Goal: Submit feedback/report problem

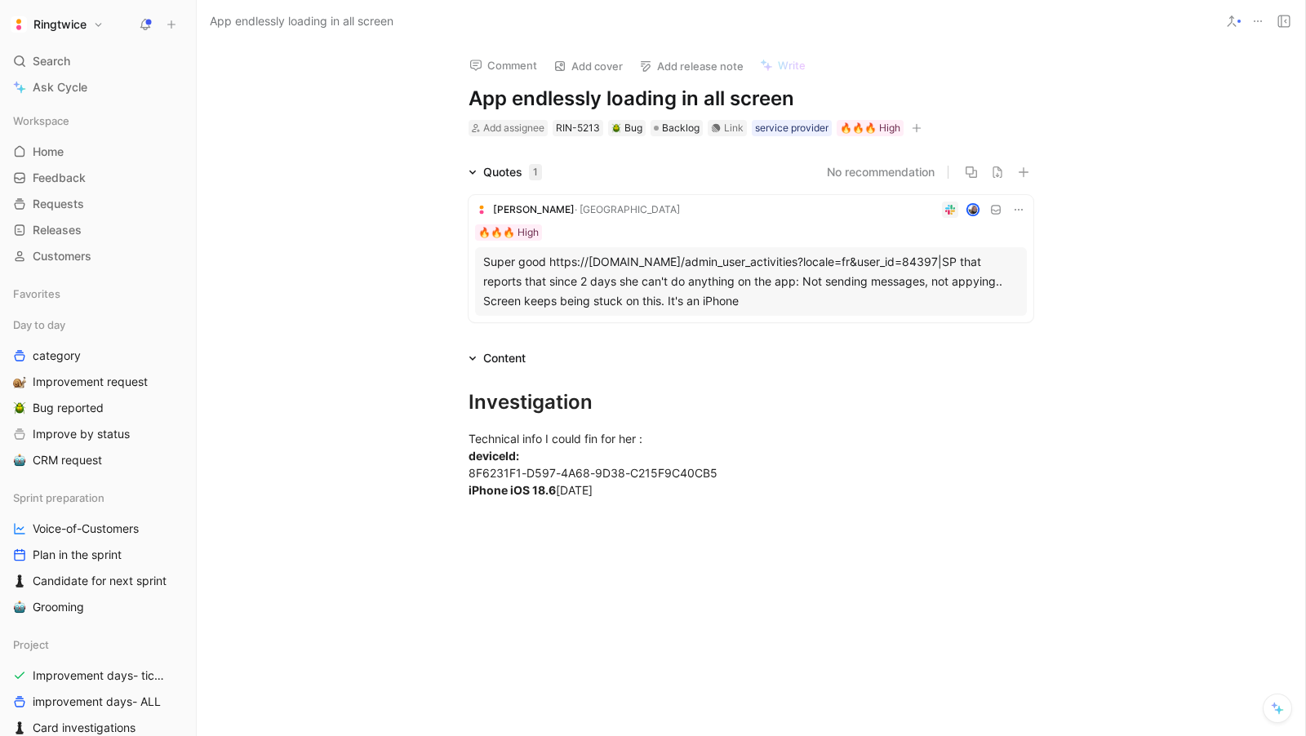
click at [570, 96] on h1 "App endlessly loading in all screen" at bounding box center [750, 99] width 565 height 26
copy h1 "App endlessly loading in all screen"
click at [619, 494] on div "Technical info I could fin for her : deviceId: 8F6231F1-D597-4A68-9D38-C215F9C4…" at bounding box center [750, 464] width 565 height 69
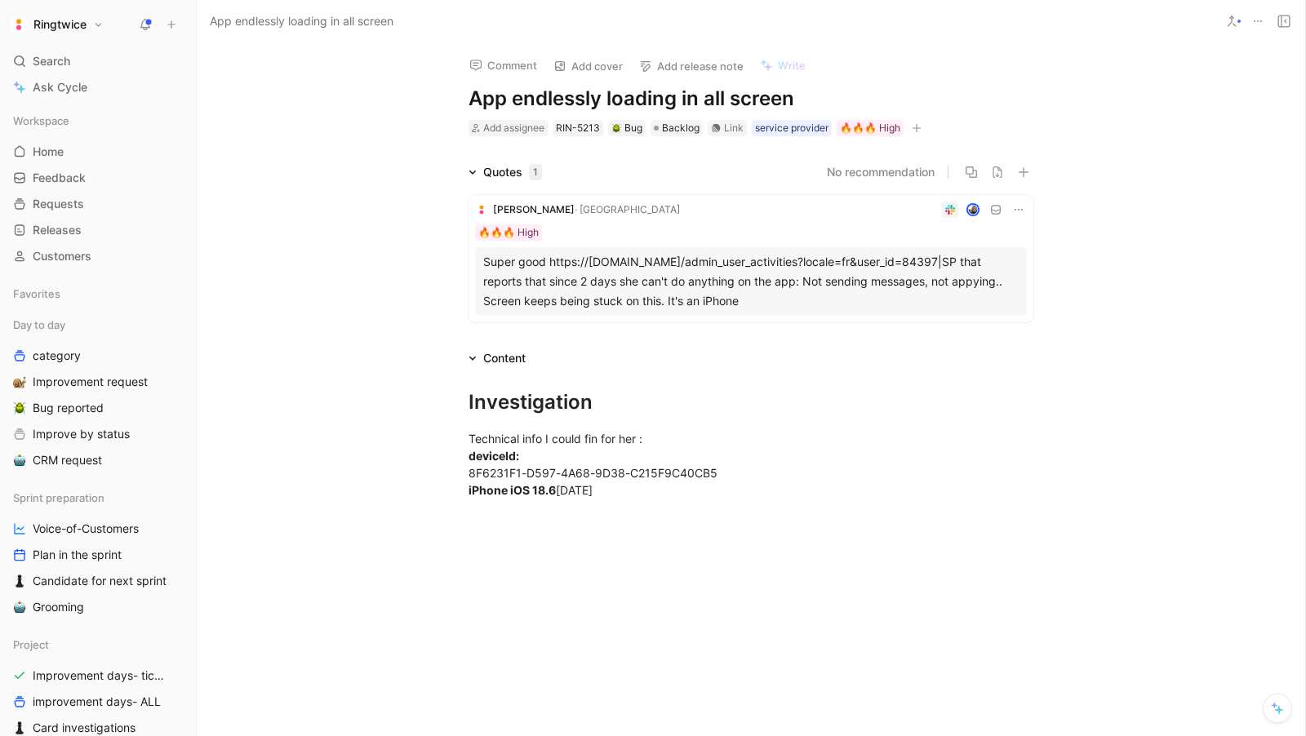
click at [602, 288] on div "Super good https://[DOMAIN_NAME]/admin_user_activities?locale=fr&user_id=84397|…" at bounding box center [750, 281] width 535 height 59
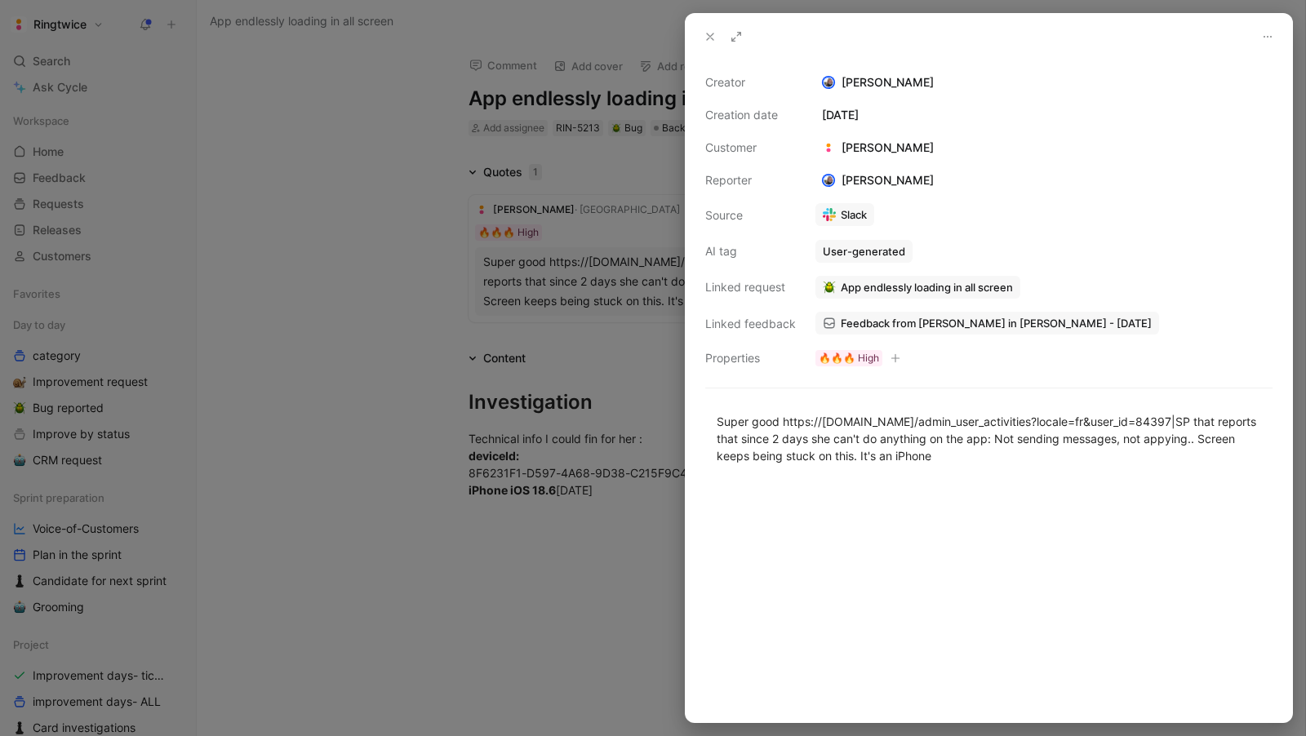
click at [555, 646] on div at bounding box center [653, 368] width 1306 height 736
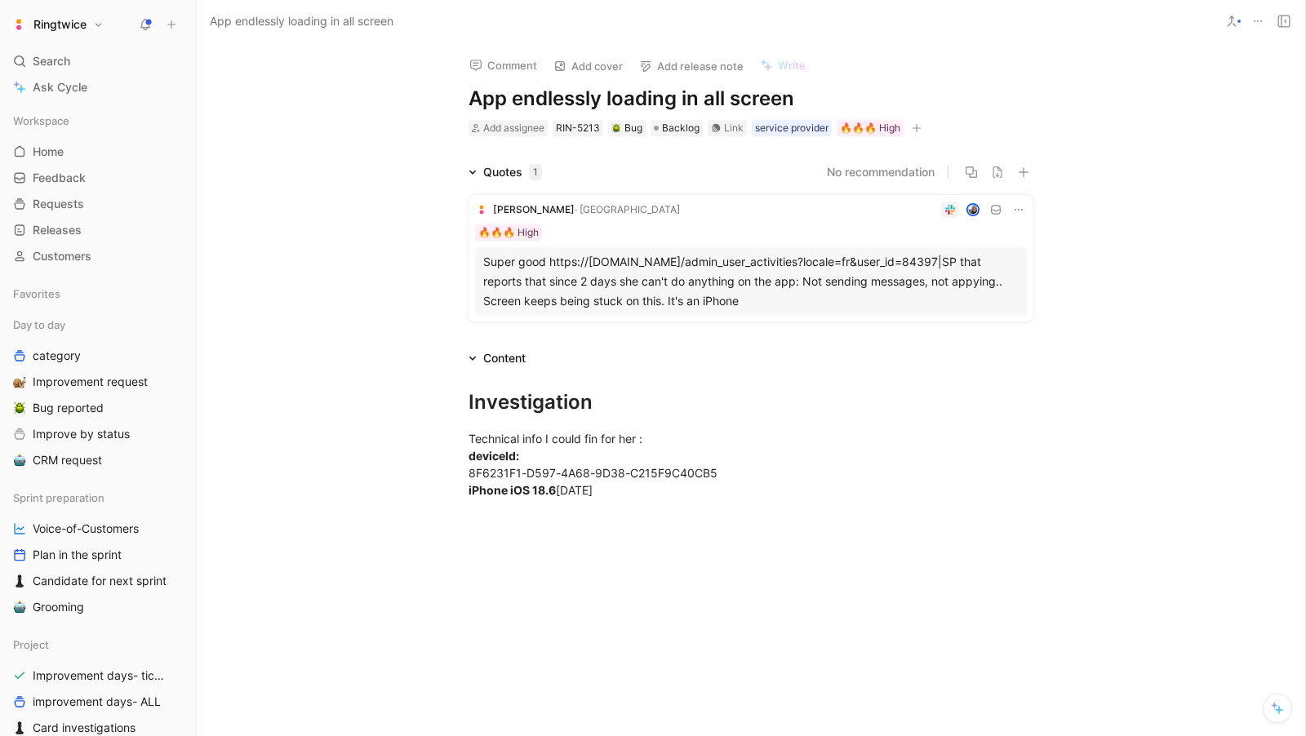
click at [613, 520] on div at bounding box center [751, 627] width 1108 height 221
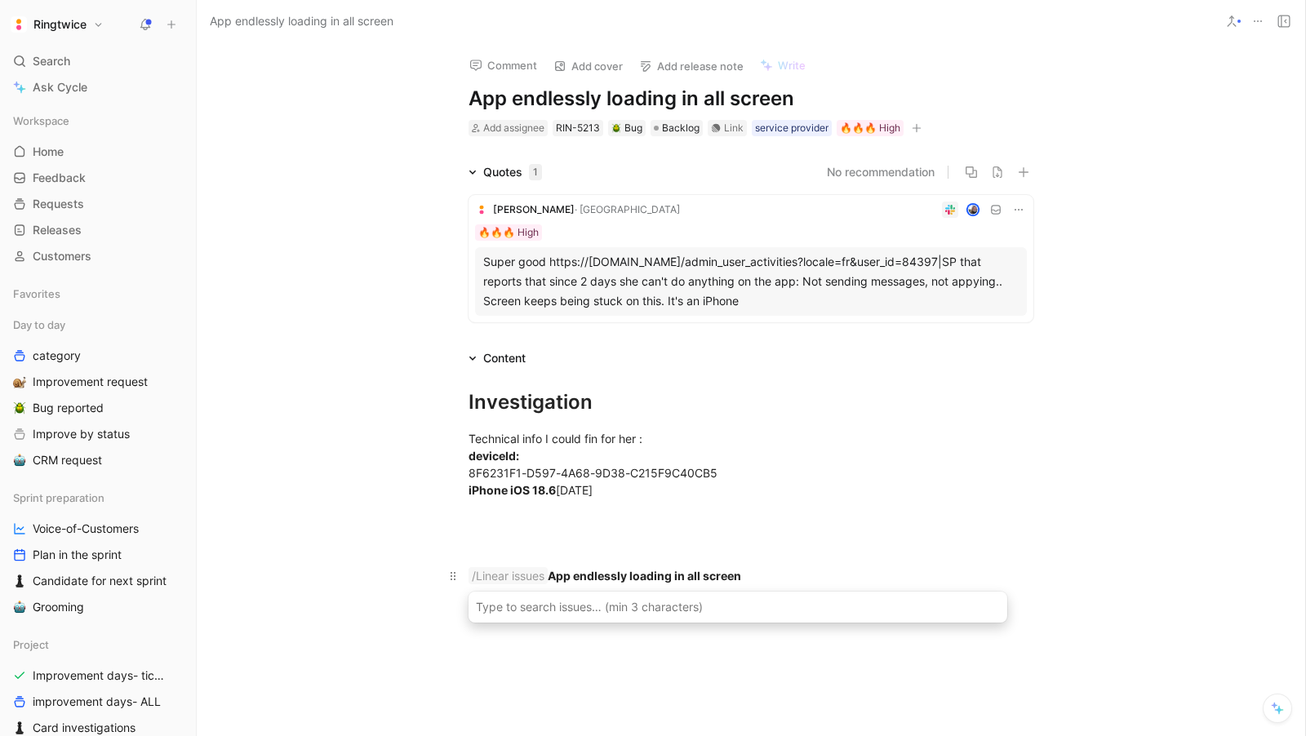
drag, startPoint x: 545, startPoint y: 573, endPoint x: 438, endPoint y: 575, distance: 106.9
click at [438, 575] on p "/Linear issues App endlessly loading in all screen" at bounding box center [750, 575] width 627 height 27
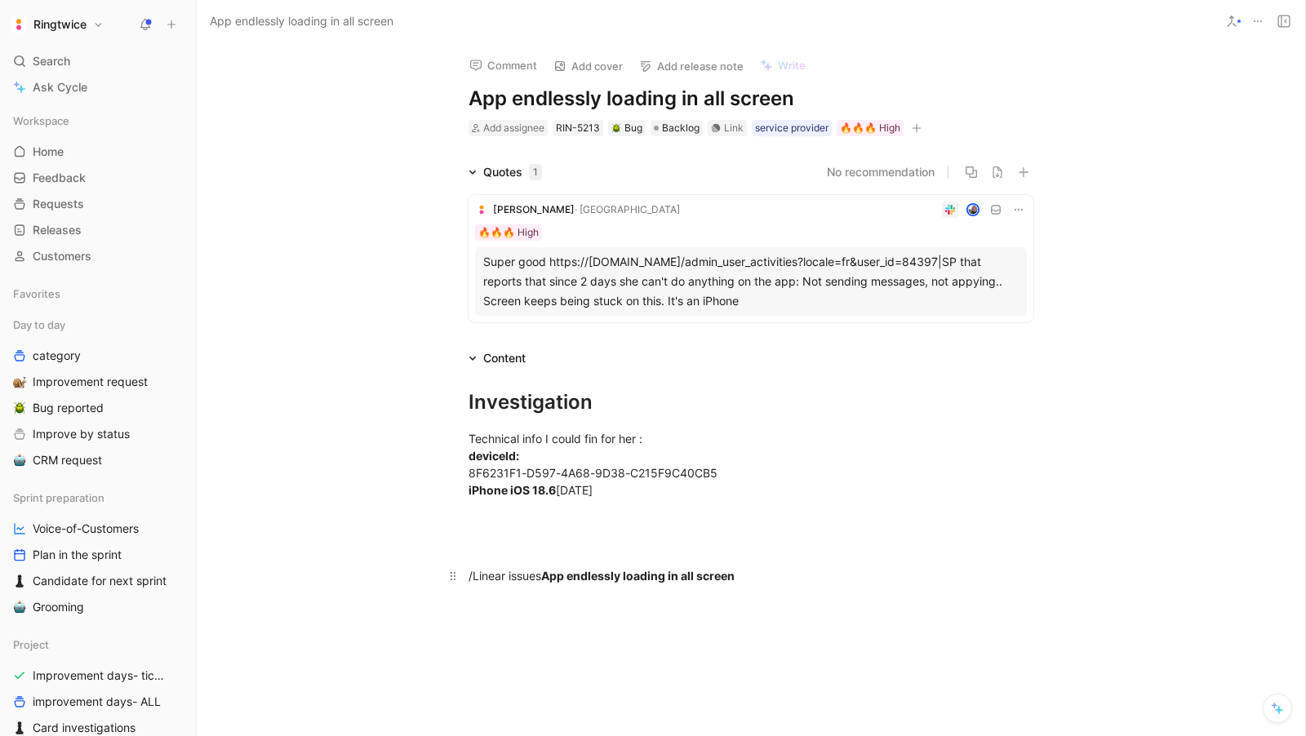
click at [467, 566] on p "/Linear issues App endlessly loading in all screen" at bounding box center [750, 575] width 627 height 27
drag, startPoint x: 547, startPoint y: 571, endPoint x: 444, endPoint y: 571, distance: 102.8
click at [444, 571] on p "/Linear issues App endlessly loading in all screen" at bounding box center [750, 575] width 627 height 27
click at [527, 578] on strong "App endlessly loading in all screen" at bounding box center [564, 576] width 193 height 14
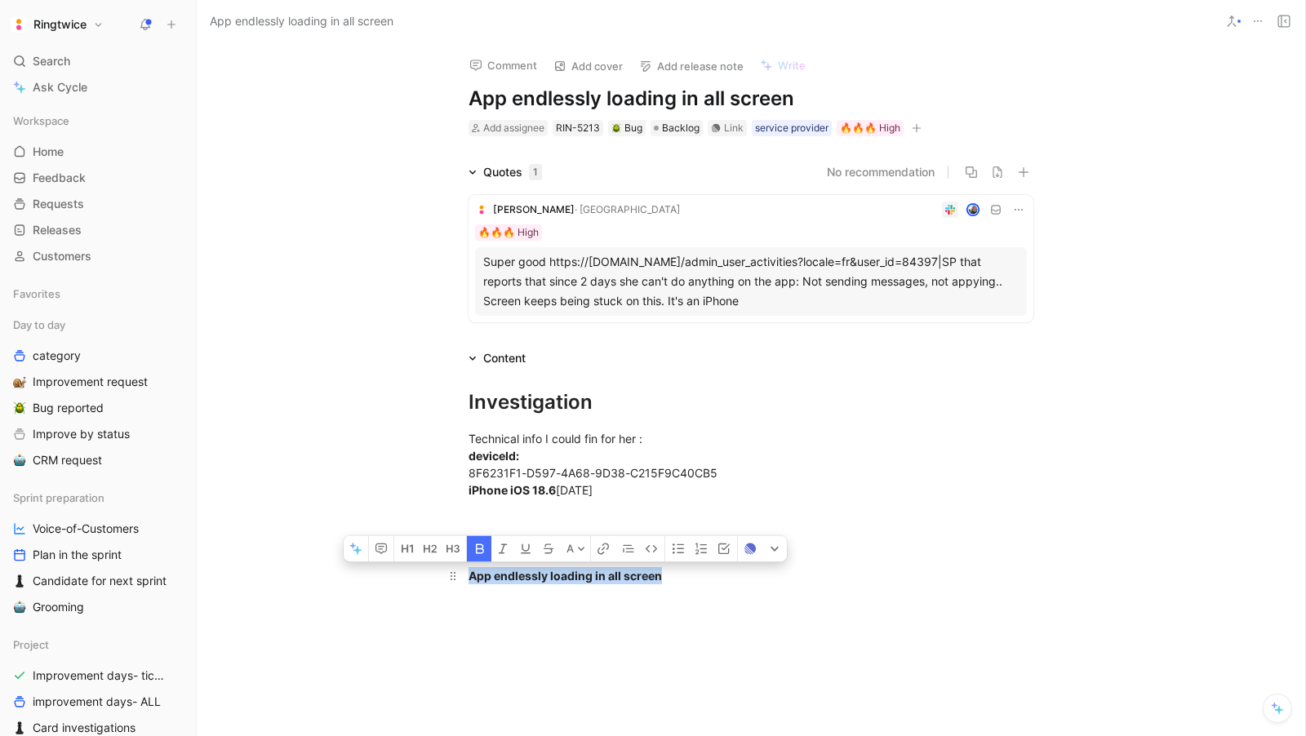
click at [527, 578] on strong "App endlessly loading in all screen" at bounding box center [564, 576] width 193 height 14
click at [749, 548] on use "button" at bounding box center [749, 548] width 11 height 11
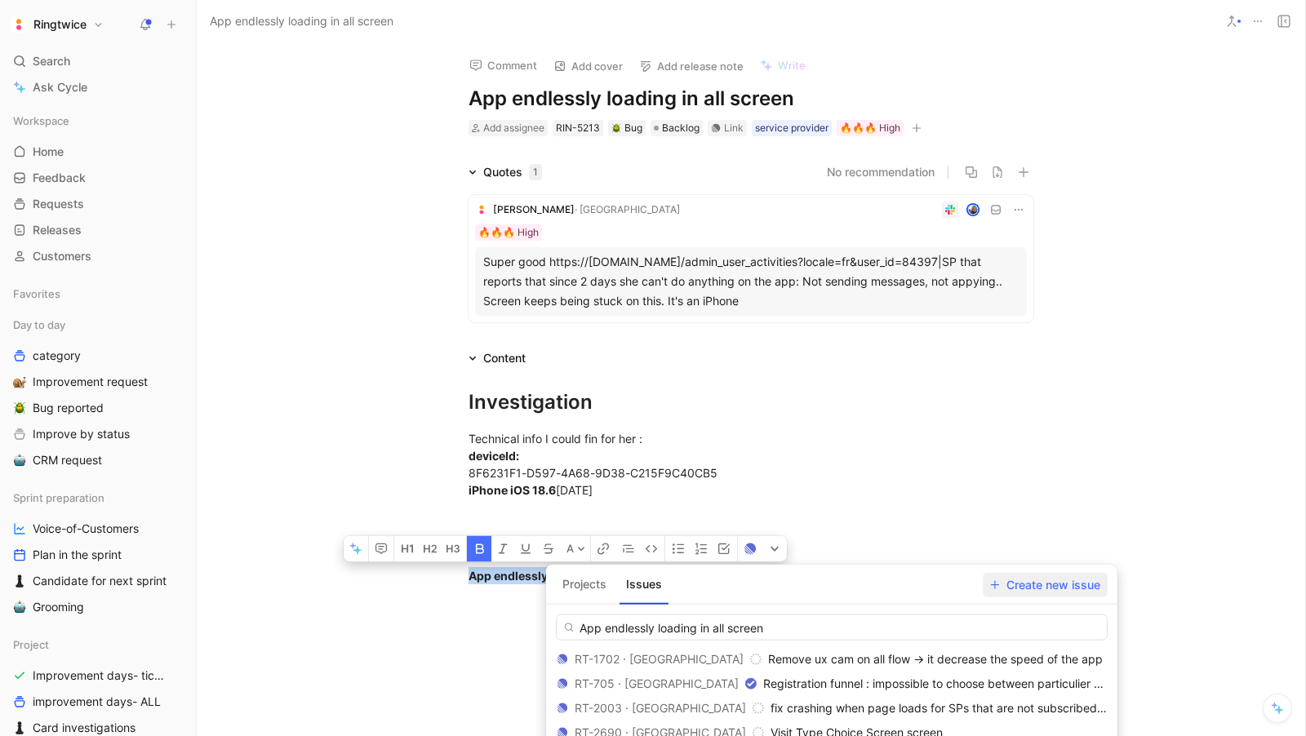
click at [1041, 584] on span "Create new issue" at bounding box center [1045, 585] width 110 height 20
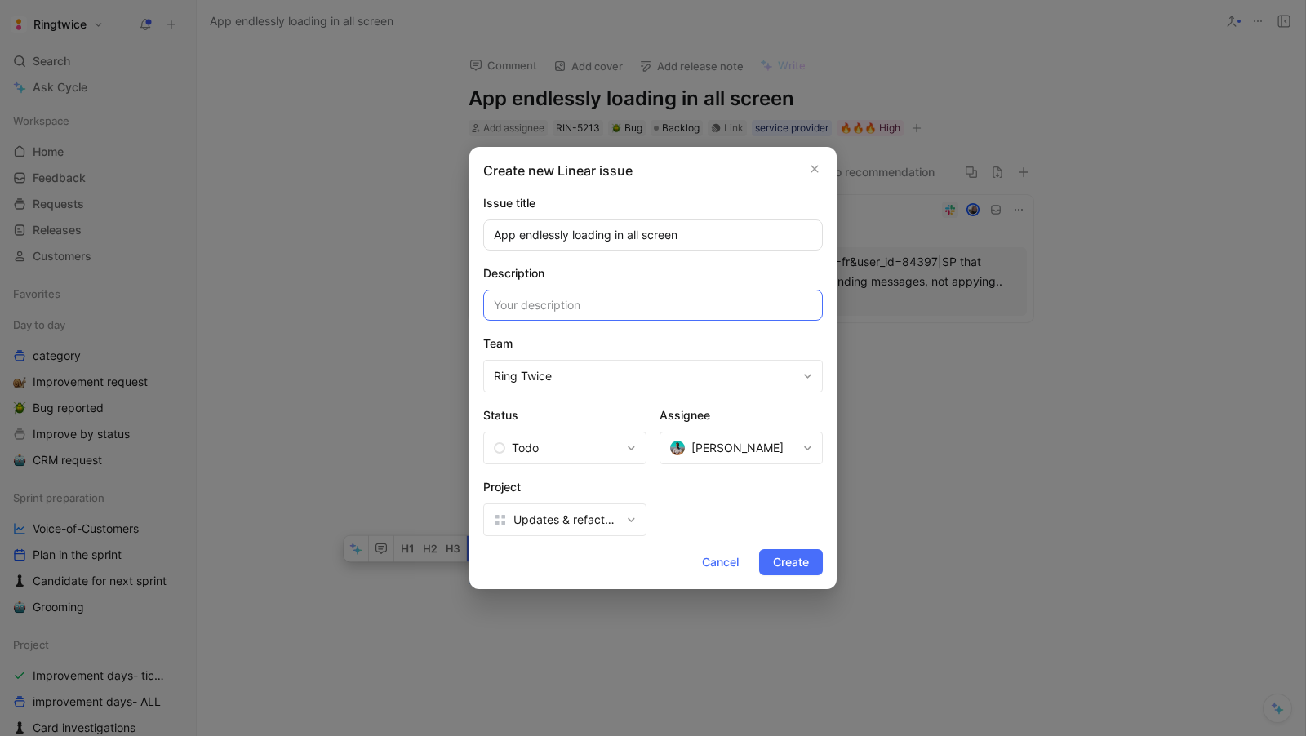
click at [558, 313] on input at bounding box center [652, 305] width 339 height 31
click at [566, 514] on span "Updates & refactoring week" at bounding box center [566, 520] width 107 height 20
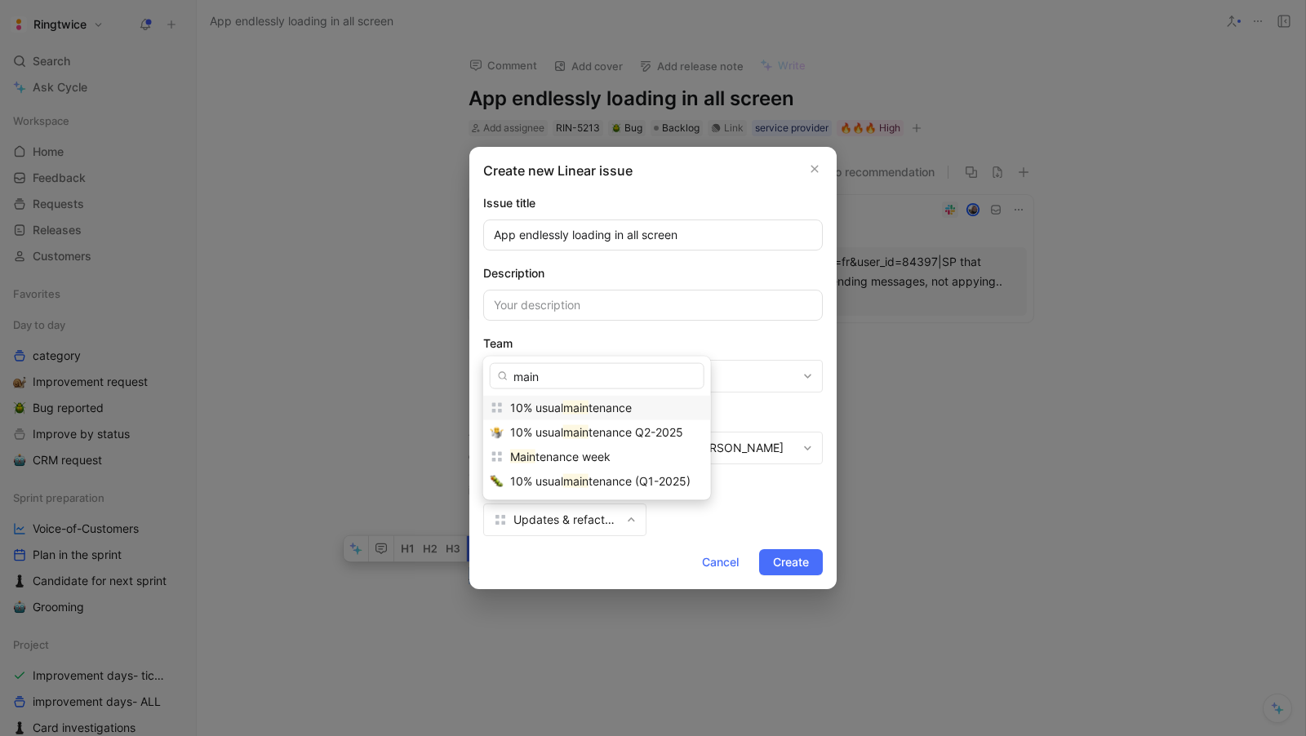
type input "main"
click at [551, 408] on span "10% usual" at bounding box center [536, 408] width 53 height 14
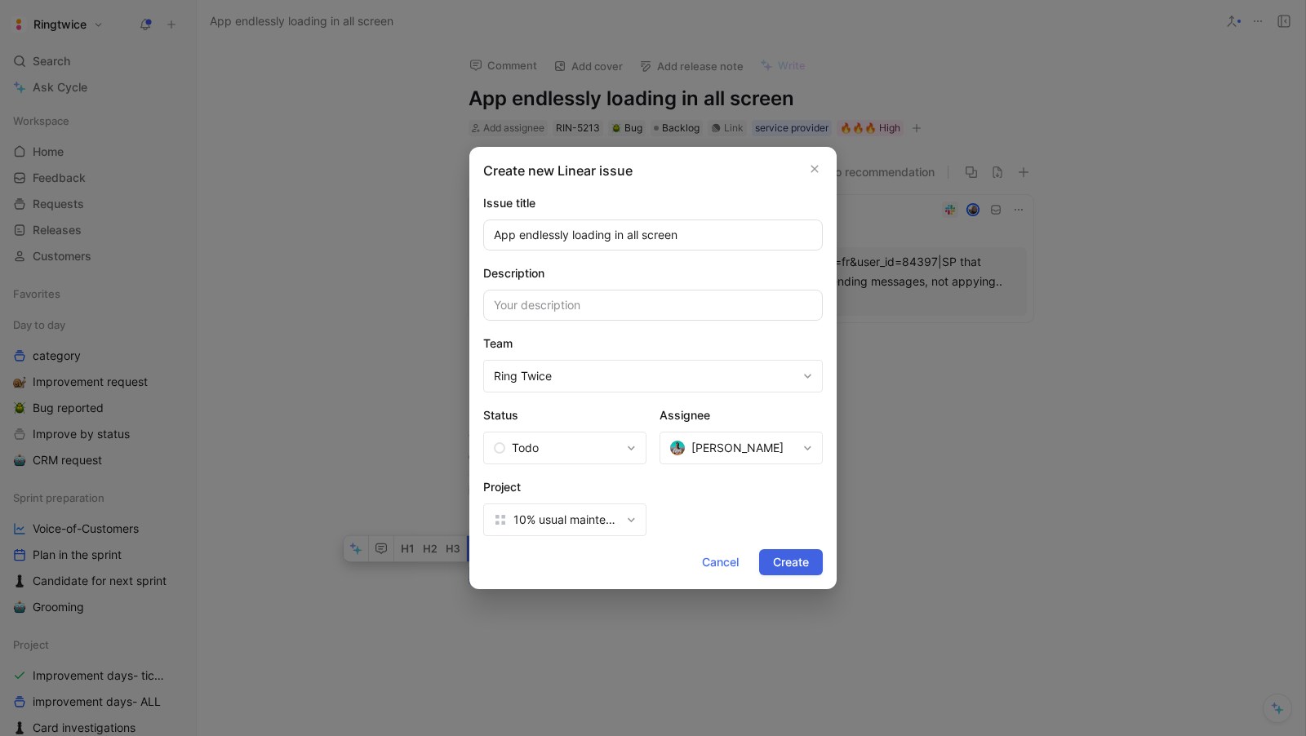
click at [784, 561] on span "Create" at bounding box center [791, 562] width 36 height 20
